Goal: Navigation & Orientation: Find specific page/section

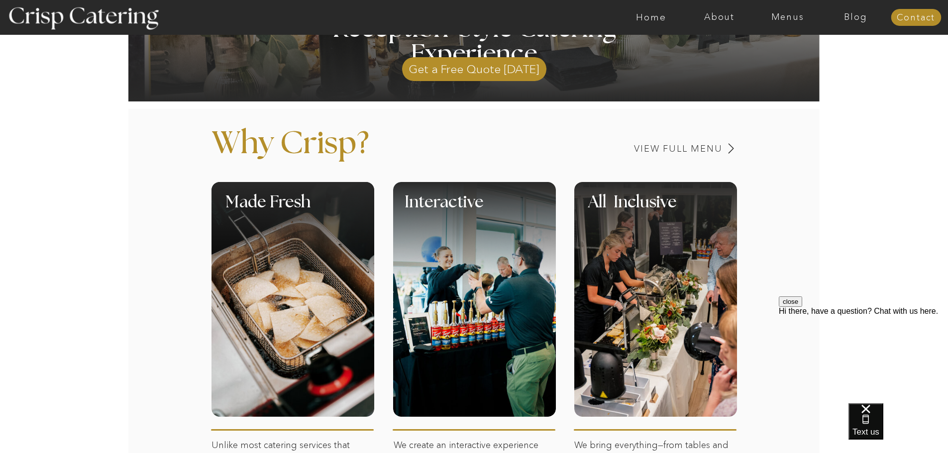
scroll to position [299, 0]
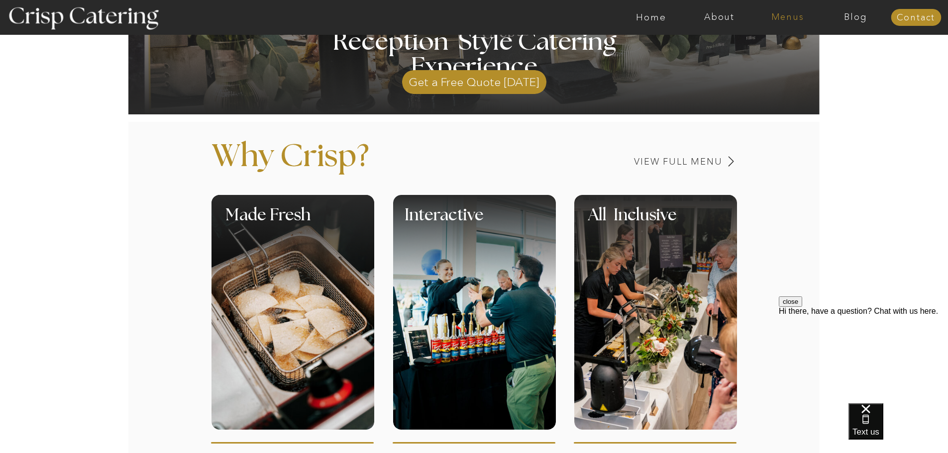
click at [792, 16] on nav "Menus" at bounding box center [787, 17] width 68 height 10
click at [787, 58] on nav "Winter (Sep-Feb)" at bounding box center [787, 58] width 82 height 9
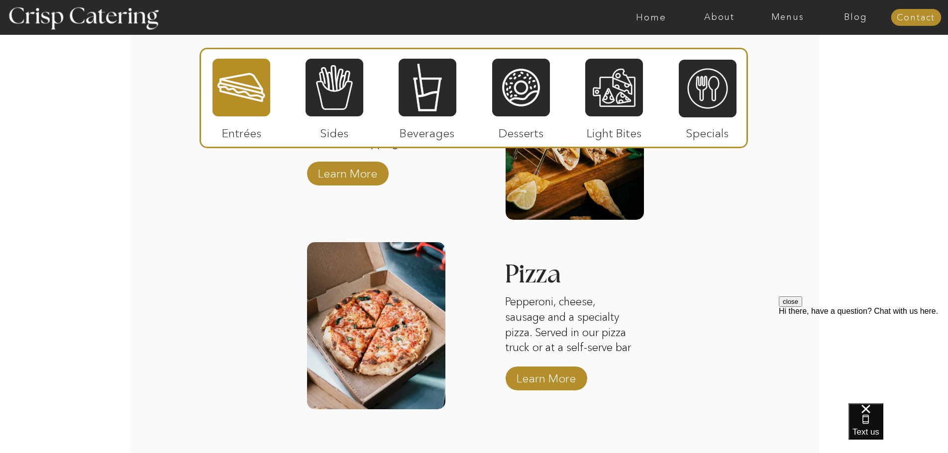
scroll to position [1529, 0]
